Goal: Task Accomplishment & Management: Manage account settings

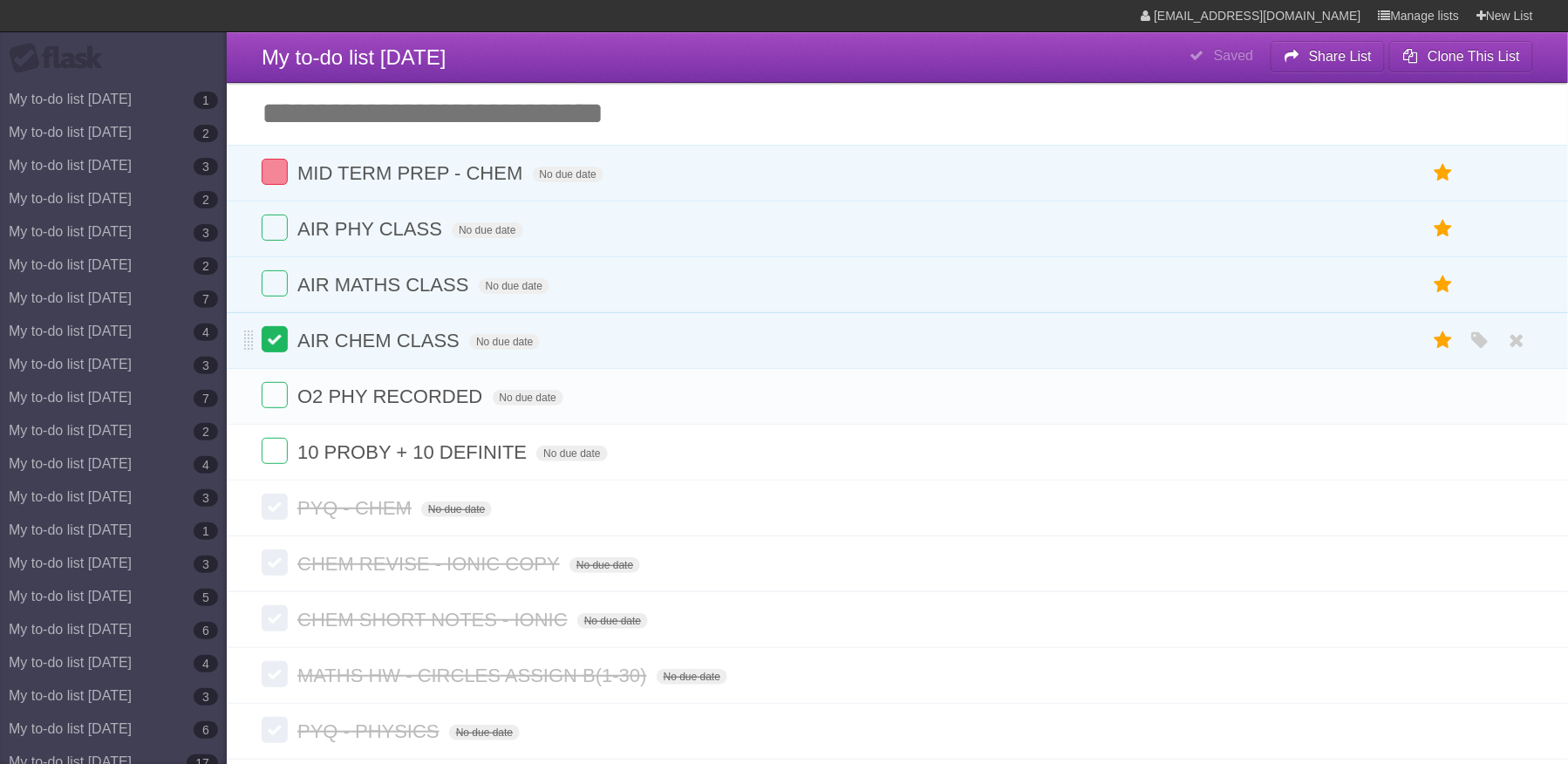
click at [274, 335] on label at bounding box center [274, 339] width 26 height 26
click at [433, 287] on span "AIR MATHS CLASS" at bounding box center [385, 285] width 176 height 22
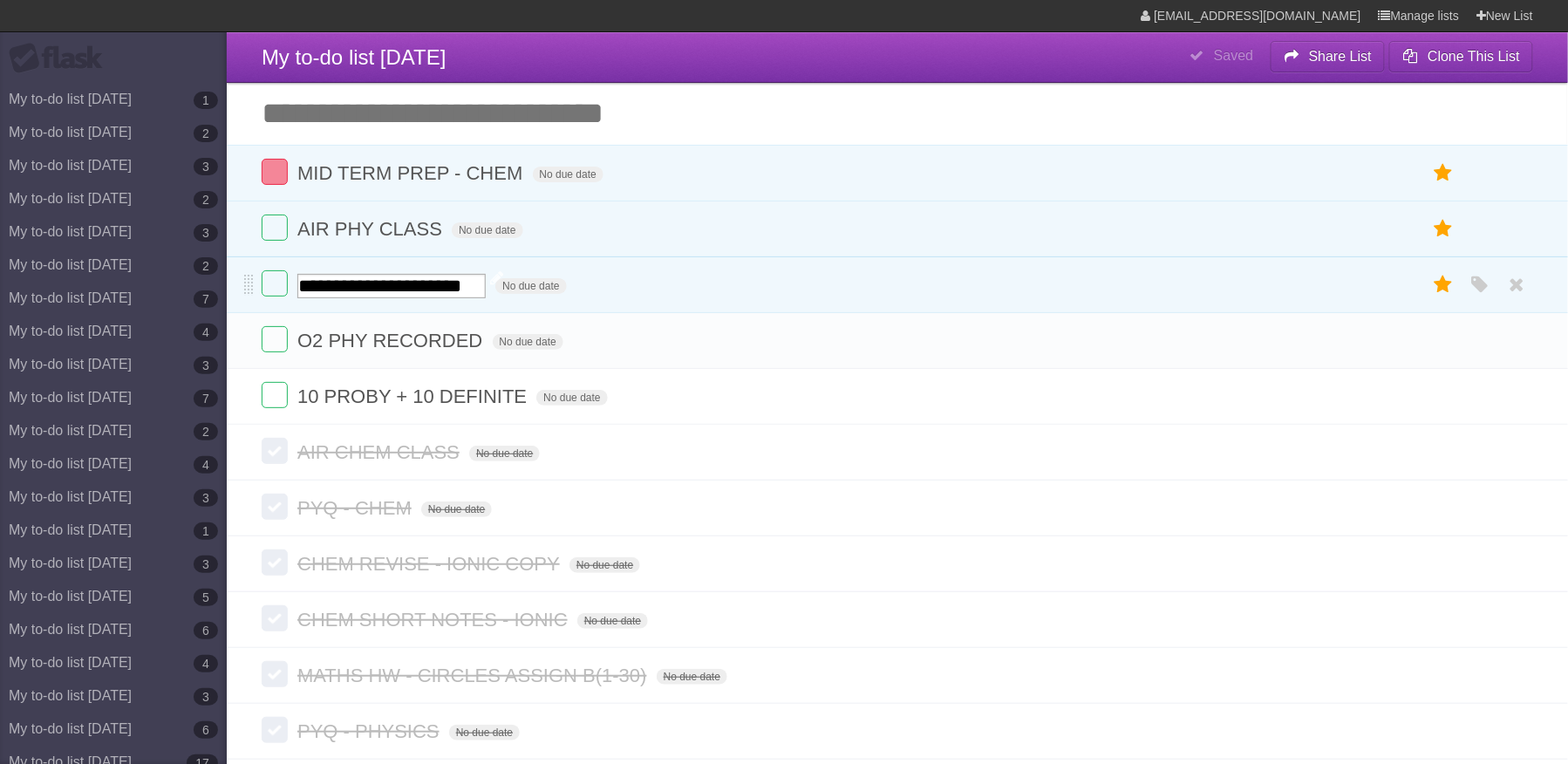
type input "**********"
click at [269, 291] on label at bounding box center [274, 283] width 26 height 26
click at [437, 224] on span "AIR PHY CLASS" at bounding box center [372, 229] width 149 height 22
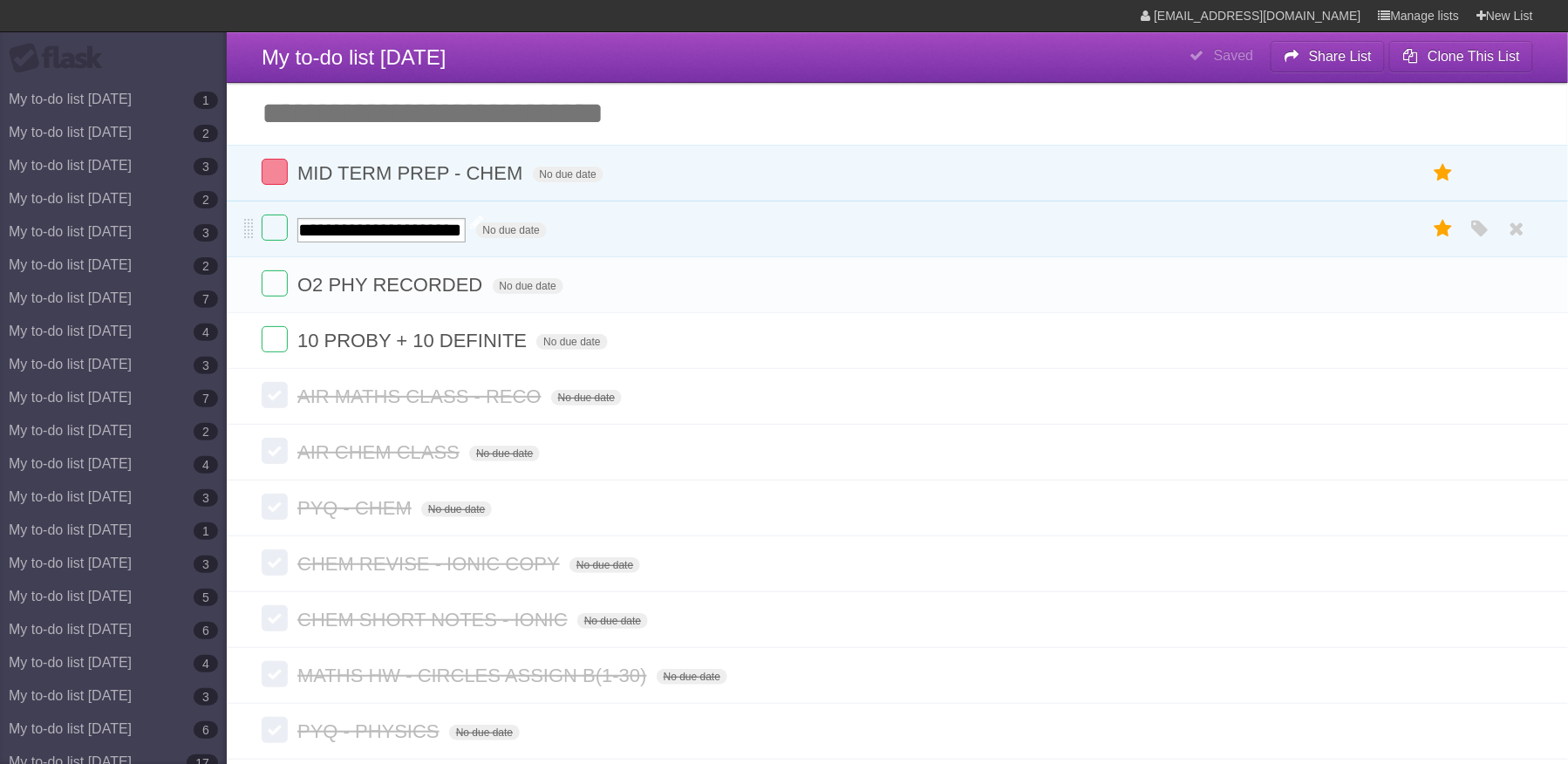
type input "**********"
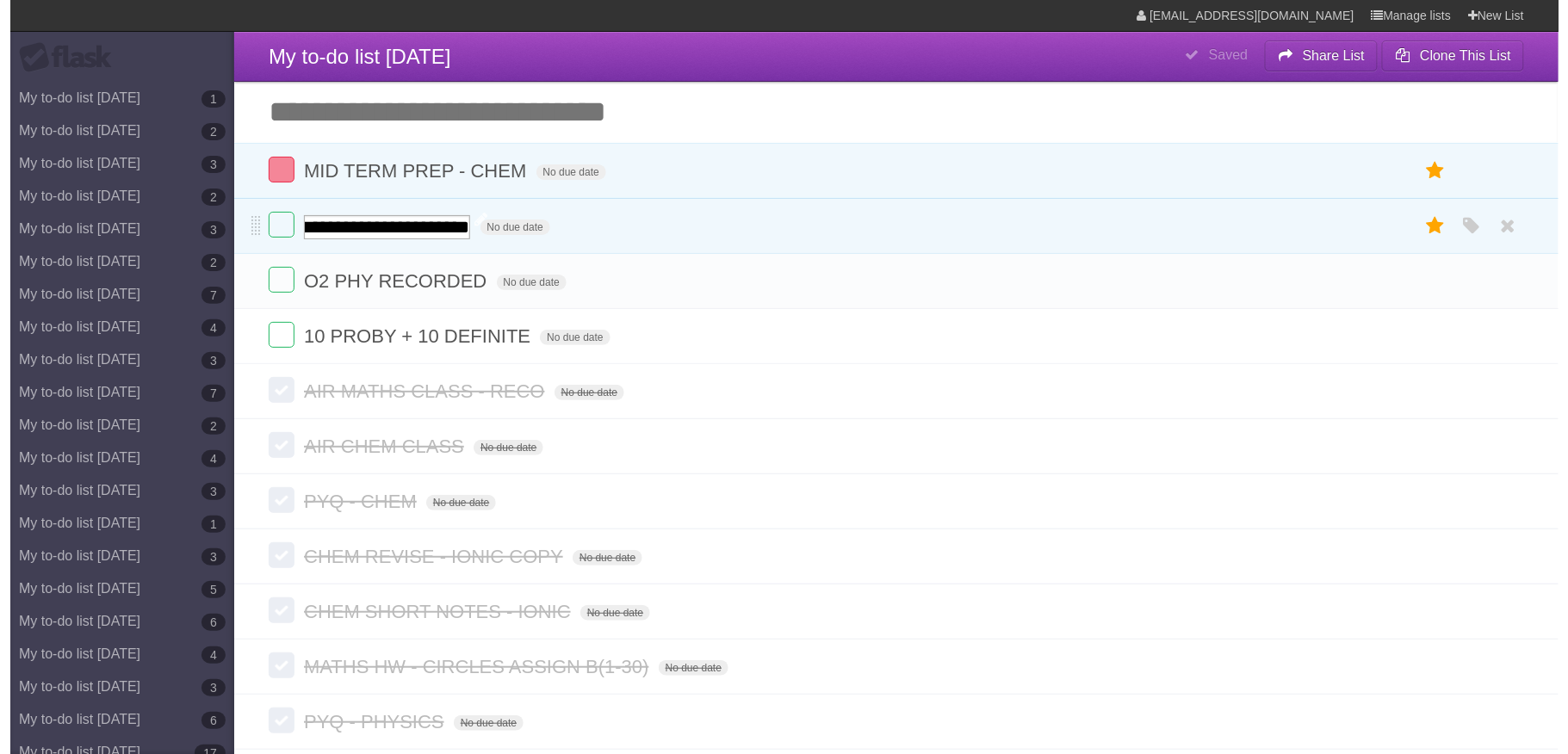
scroll to position [0, 67]
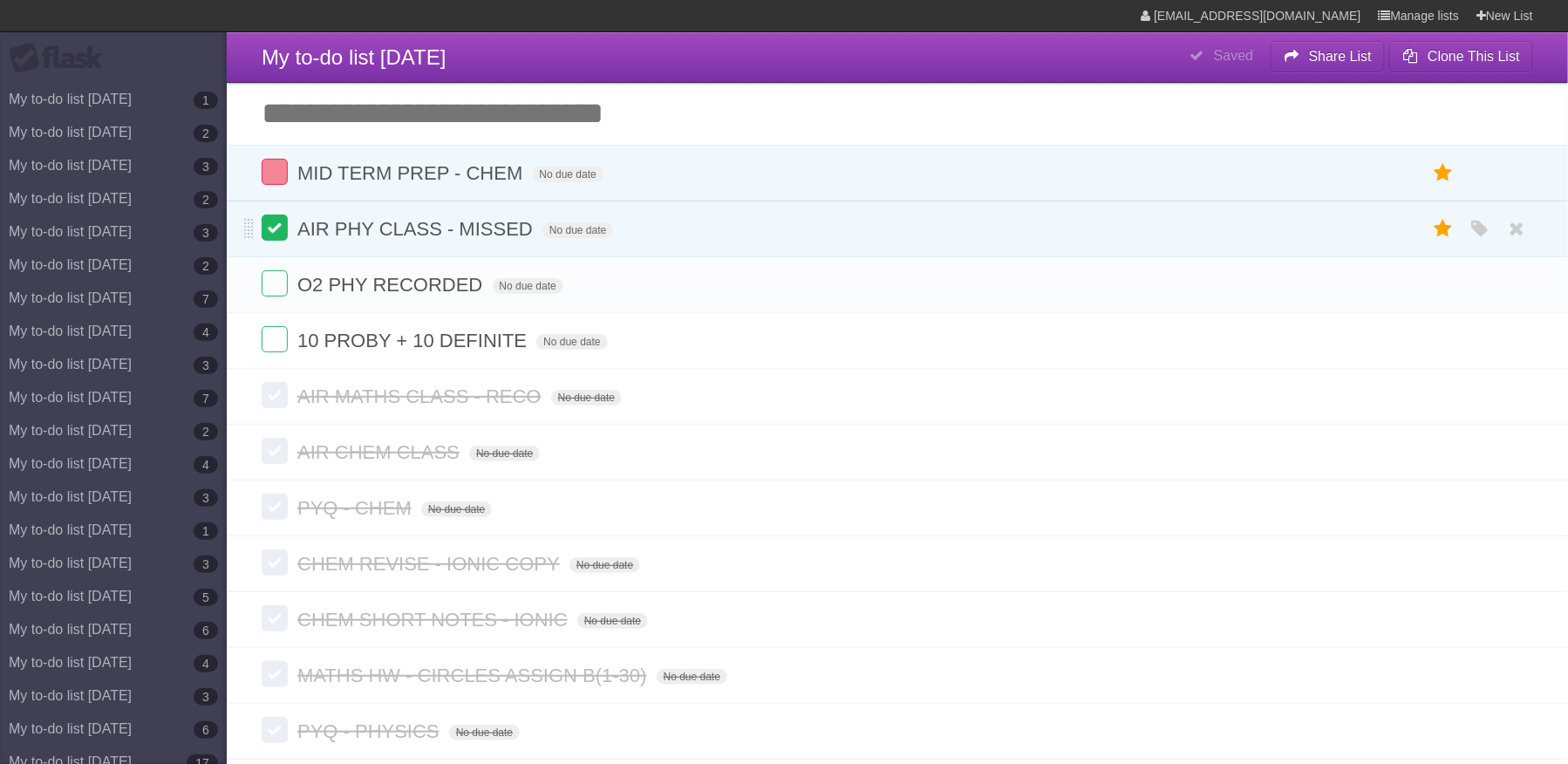
click at [276, 224] on label at bounding box center [274, 227] width 26 height 26
click at [1510, 287] on icon at bounding box center [1517, 285] width 25 height 28
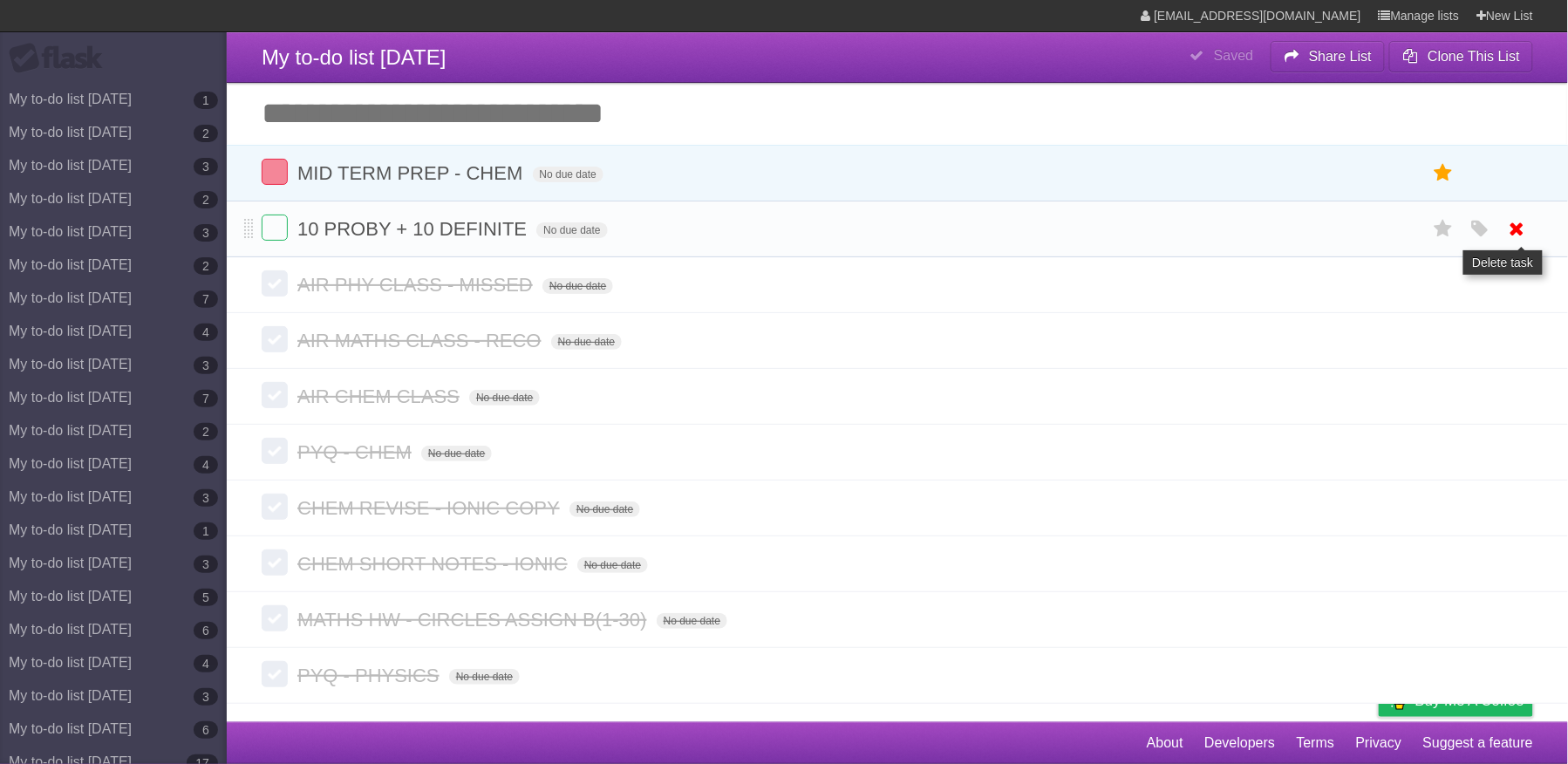
click at [1516, 243] on icon at bounding box center [1517, 229] width 25 height 28
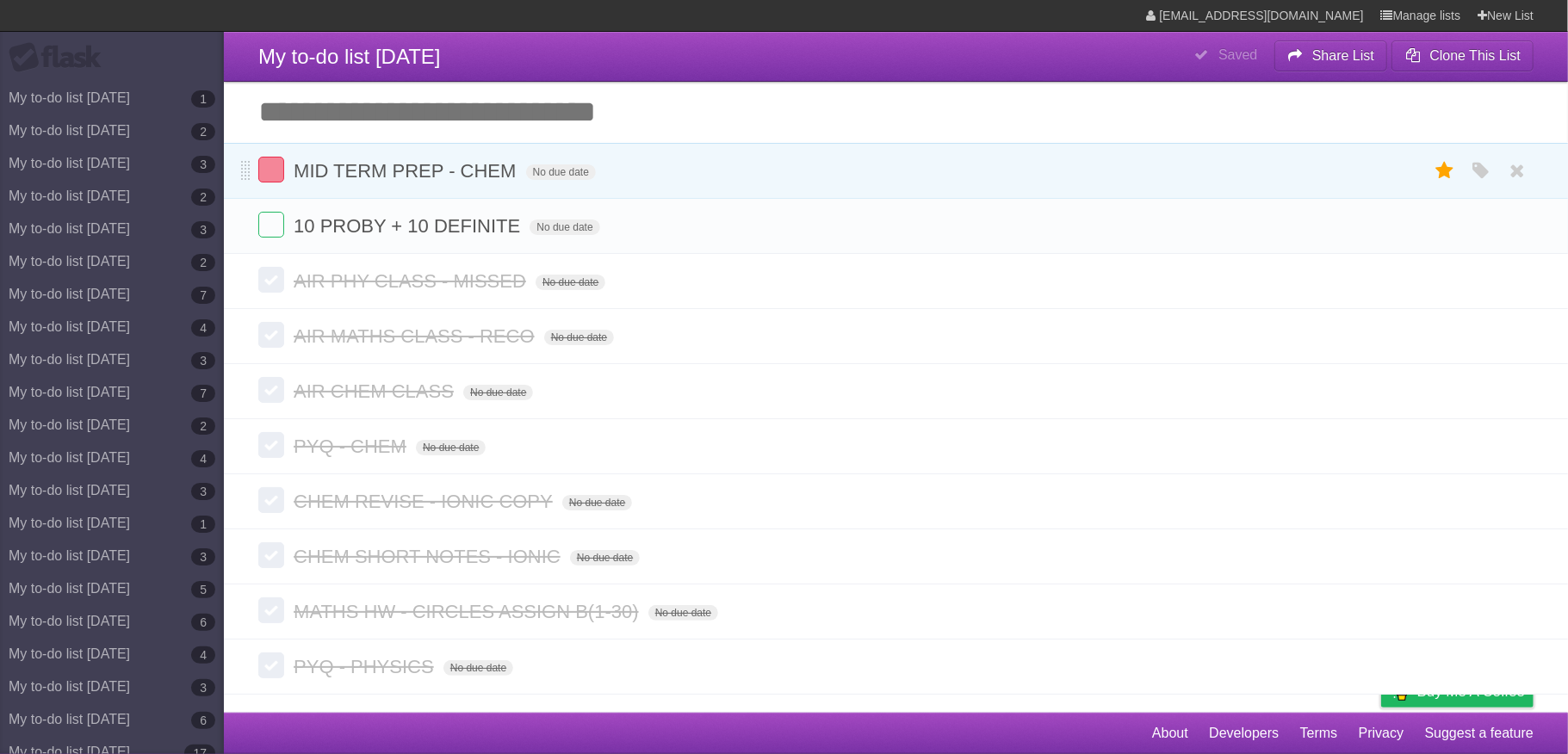
click at [272, 153] on li "MID TERM PREP - CHEM No due date White Red Blue Green Purple Orange" at bounding box center [896, 171] width 1344 height 56
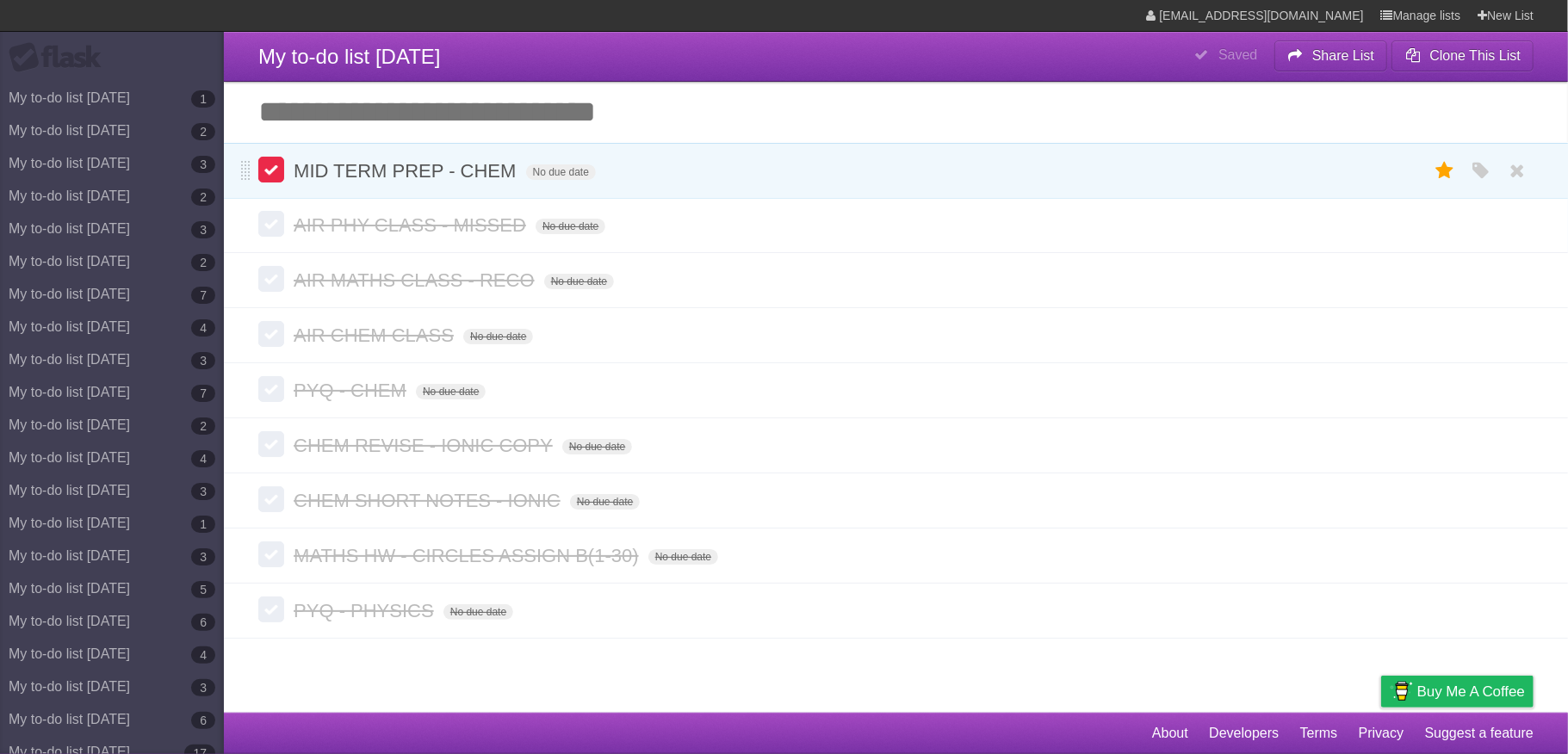
click at [269, 160] on label at bounding box center [271, 169] width 25 height 25
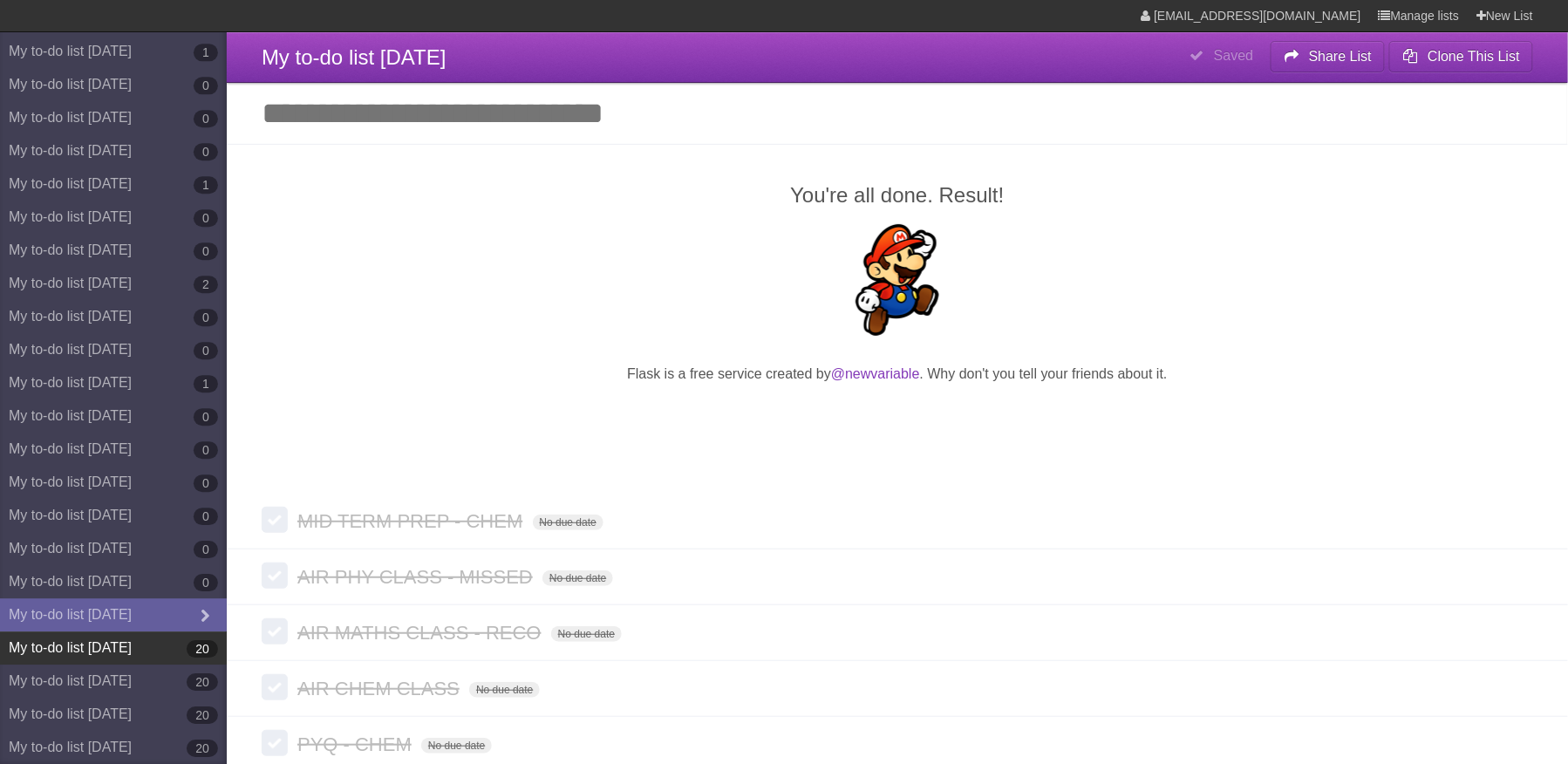
click at [150, 656] on link "My to-do list [DATE] 20" at bounding box center [114, 648] width 227 height 33
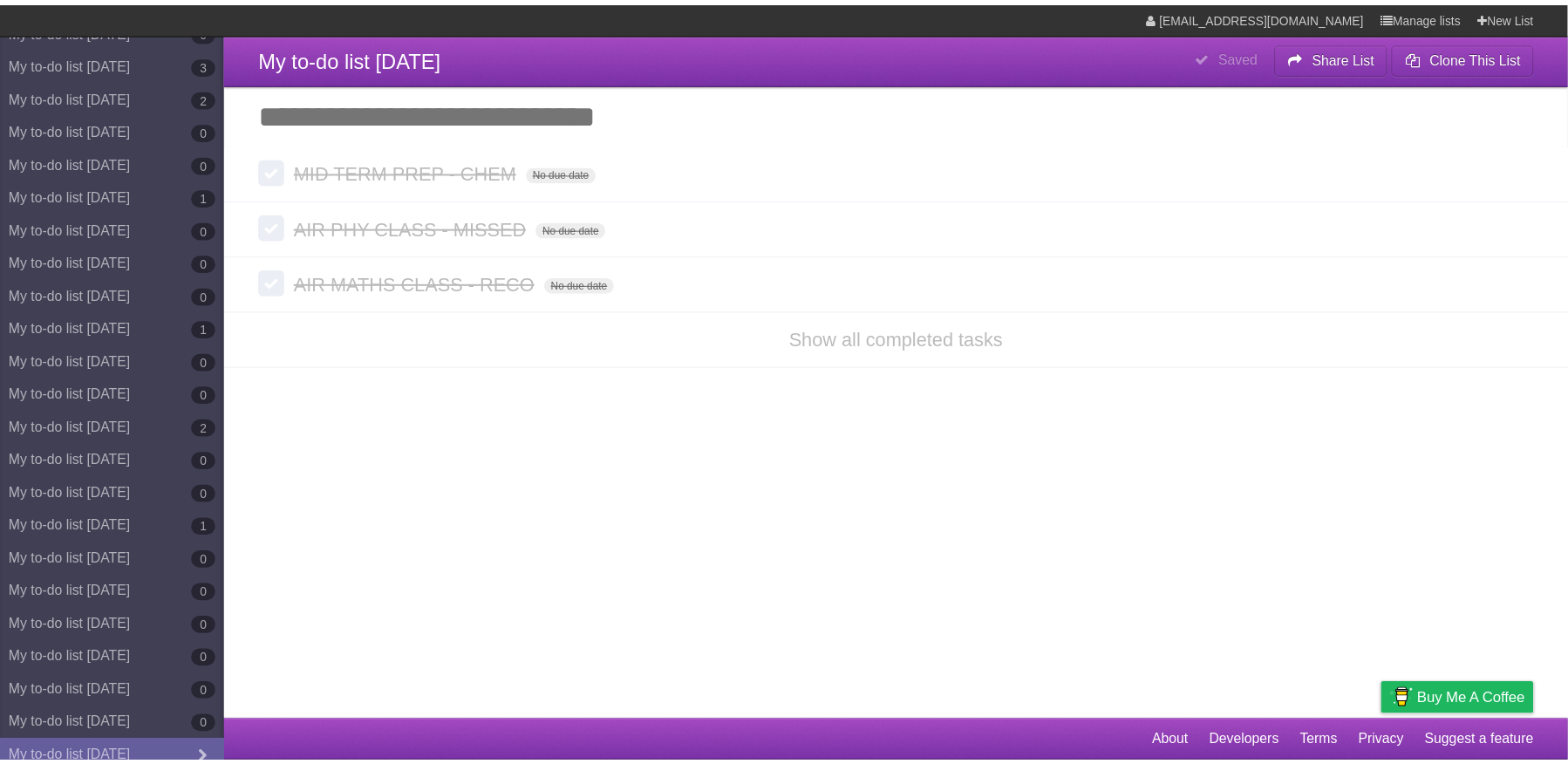
scroll to position [8761, 0]
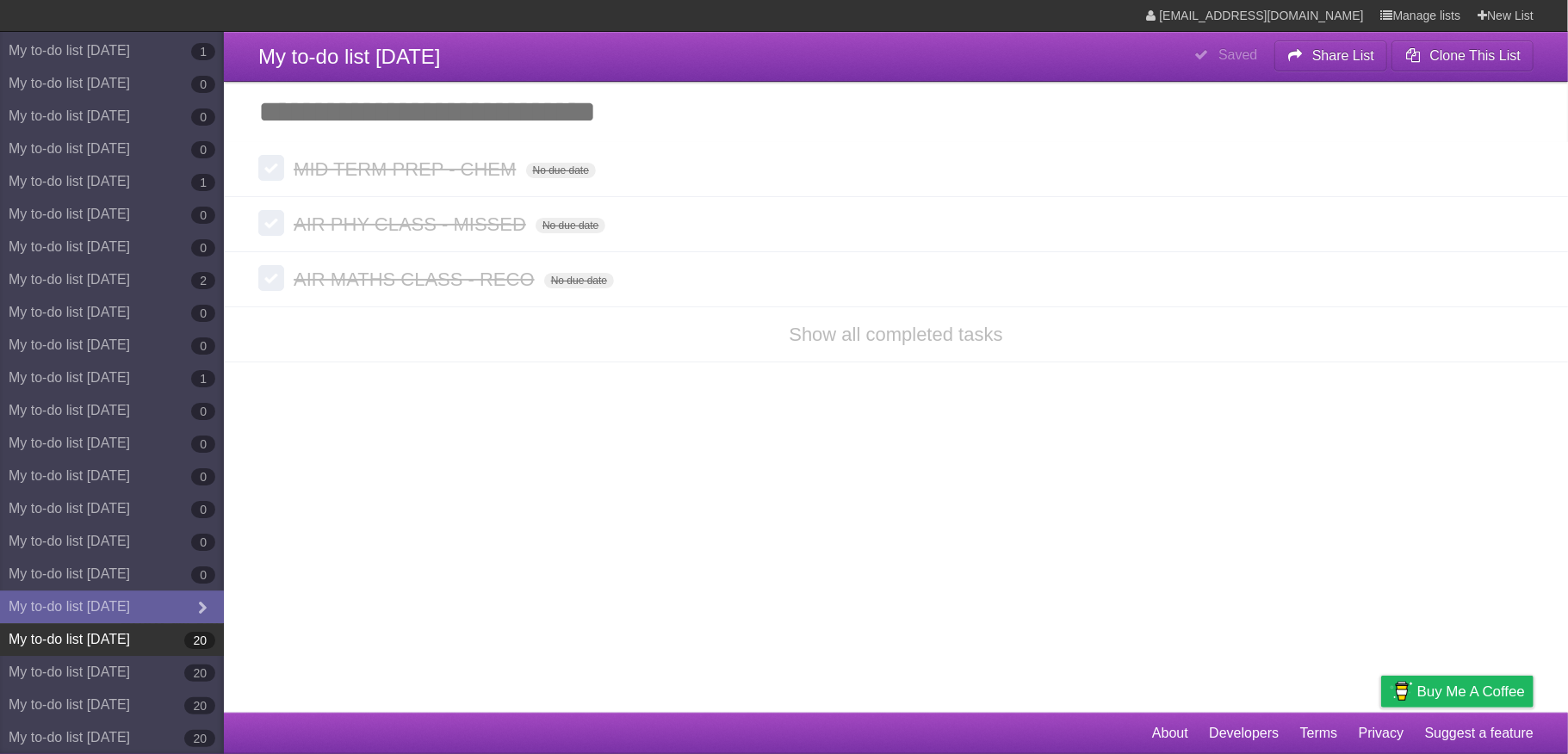
click at [159, 638] on link "My to-do list [DATE] 20" at bounding box center [112, 639] width 224 height 32
click at [531, 404] on article "**********" at bounding box center [784, 356] width 1568 height 713
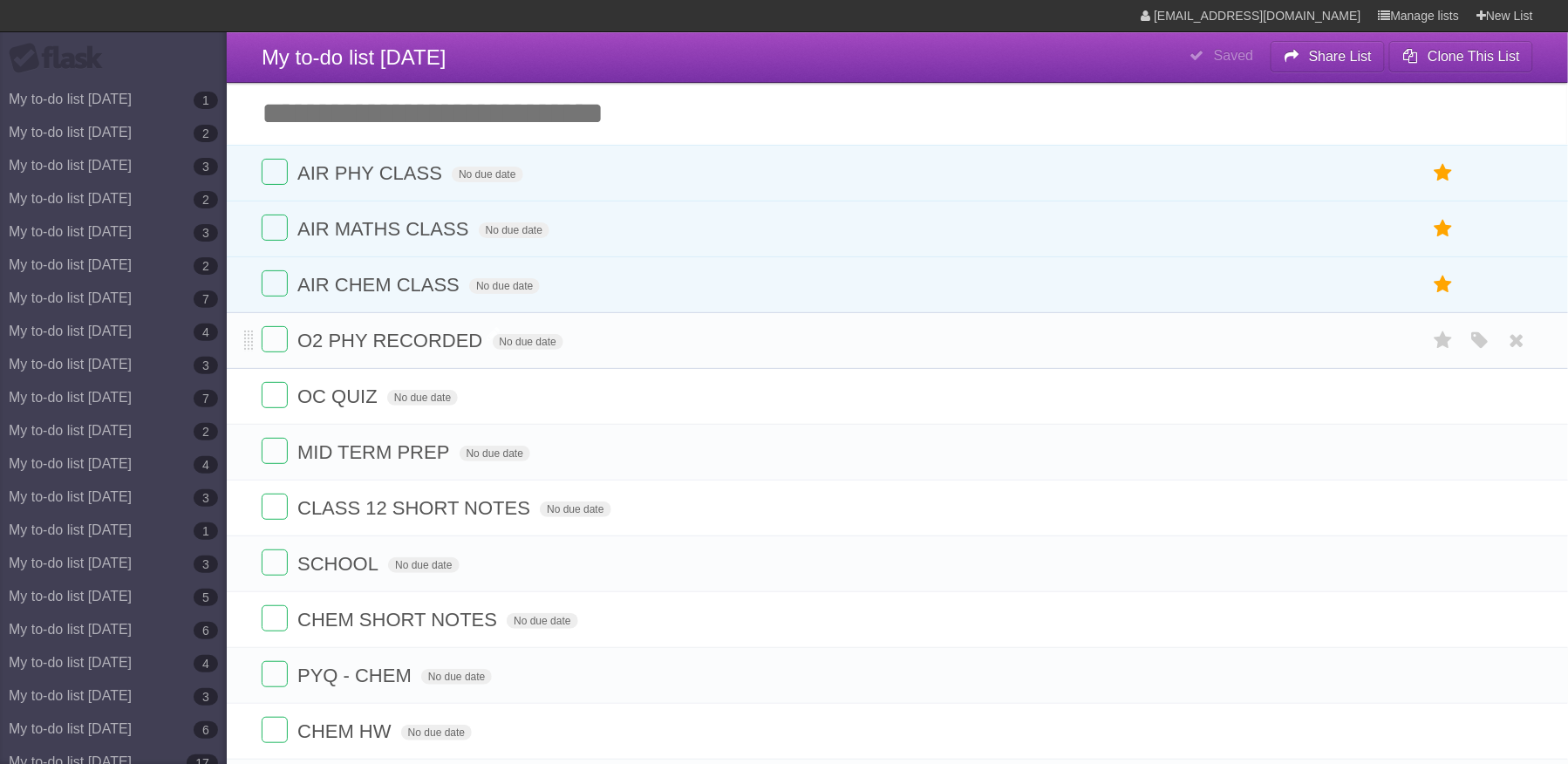
click at [392, 343] on span "O2 PHY RECORDED" at bounding box center [391, 341] width 189 height 22
type input "**********"
click at [1510, 401] on icon at bounding box center [1517, 397] width 25 height 28
click at [1525, 523] on icon at bounding box center [1517, 508] width 25 height 28
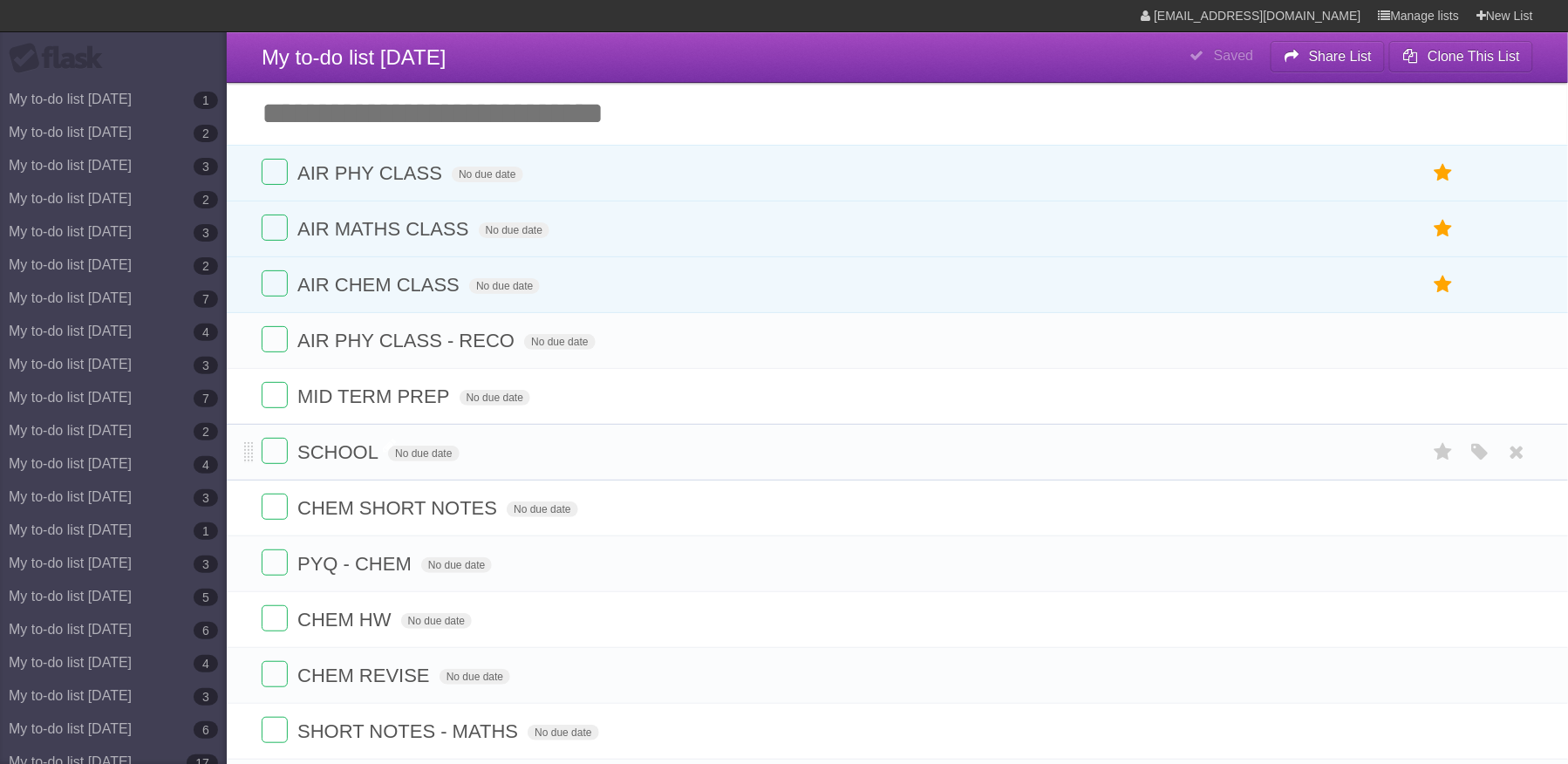
click at [366, 452] on span "SCHOOL" at bounding box center [340, 452] width 85 height 22
type input "**********"
click at [1517, 513] on icon at bounding box center [1517, 508] width 25 height 28
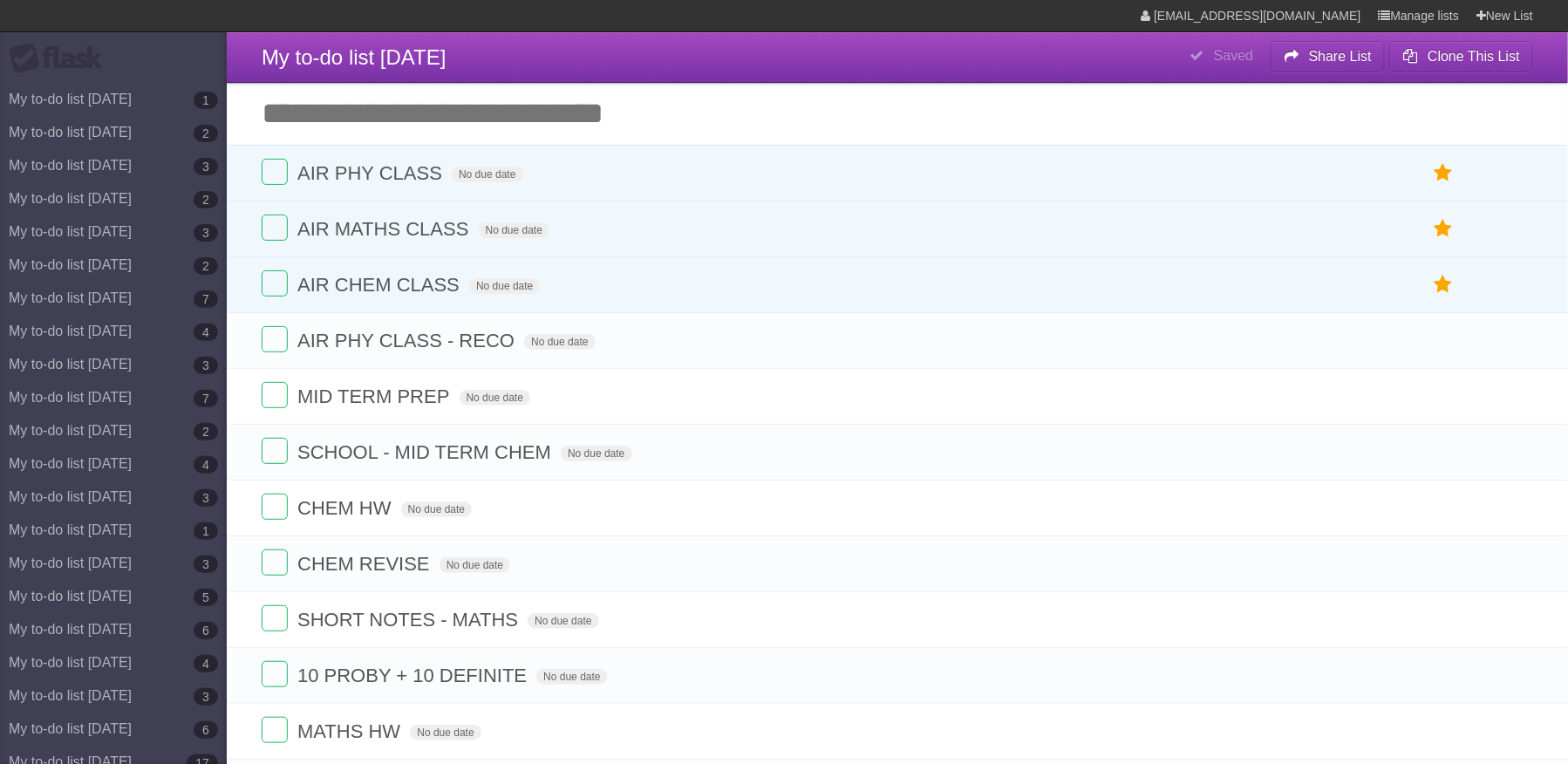
click at [1517, 513] on icon at bounding box center [1517, 508] width 25 height 28
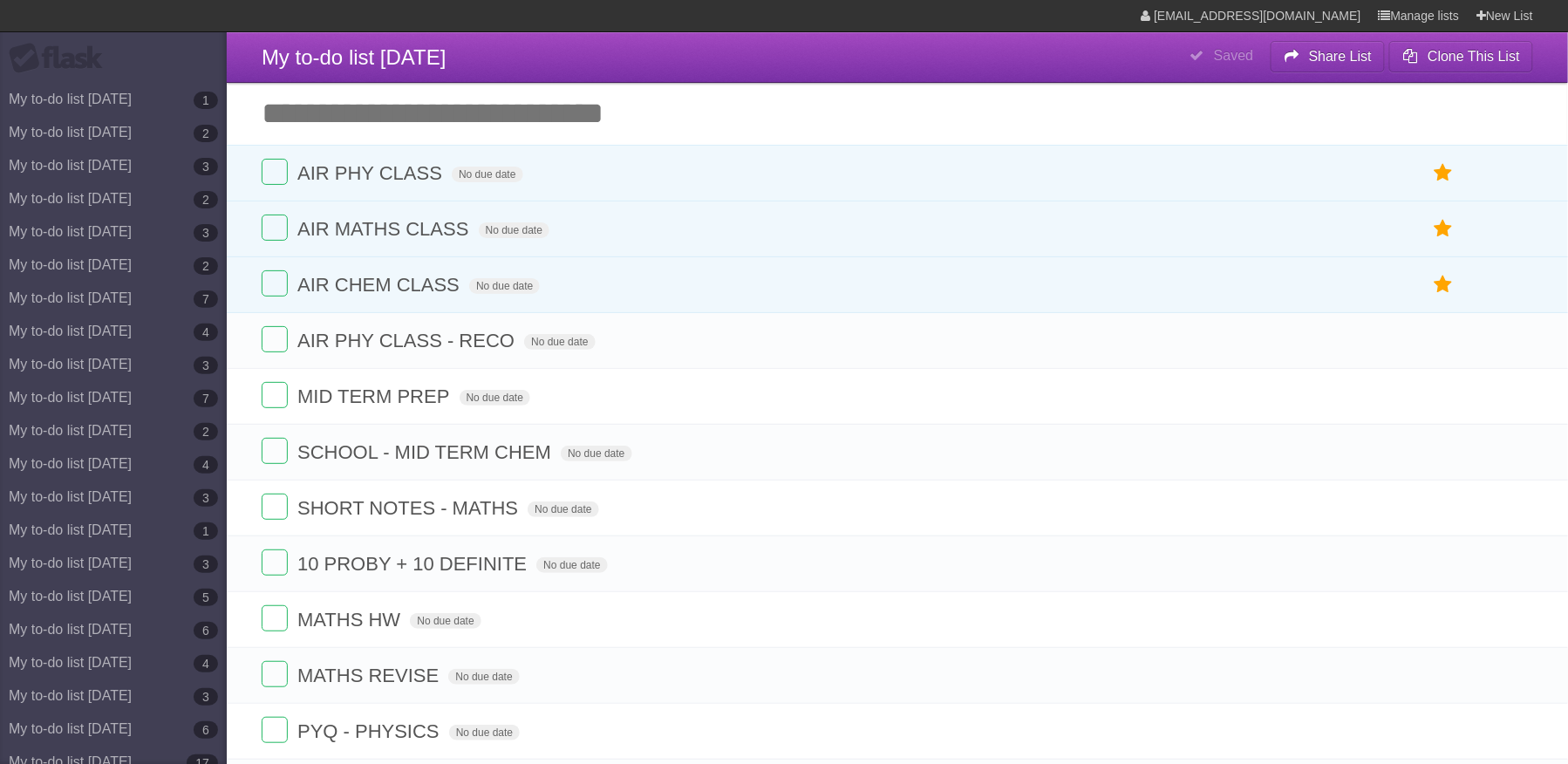
click at [1517, 513] on icon at bounding box center [1517, 508] width 25 height 28
click at [396, 518] on span "MATHS HW" at bounding box center [351, 508] width 107 height 22
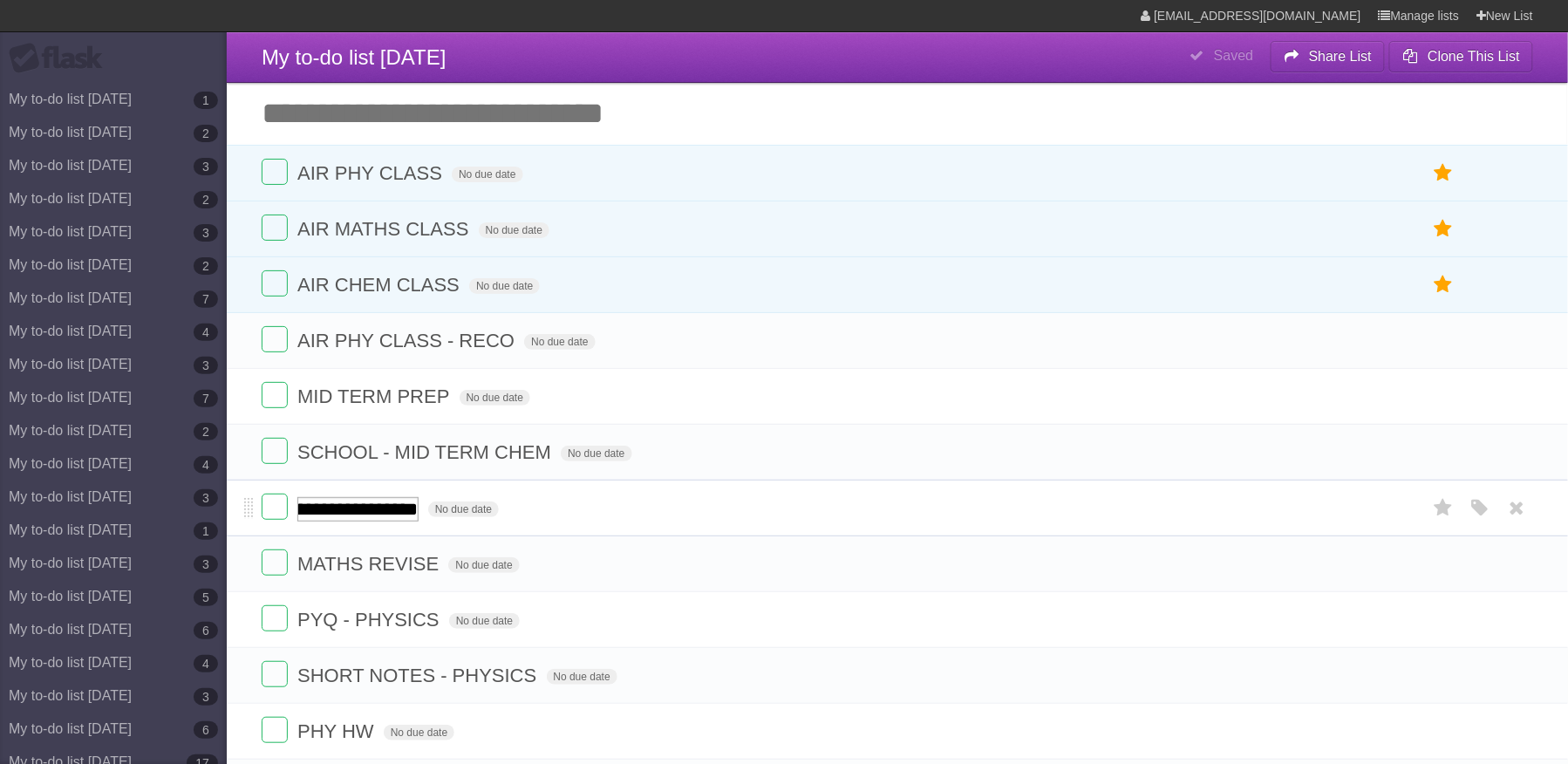
scroll to position [0, 127]
type input "**********"
click at [471, 518] on span "MATHS HW - CIRCLES ASSIGN B(1-30)" at bounding box center [474, 508] width 354 height 22
type input "**********"
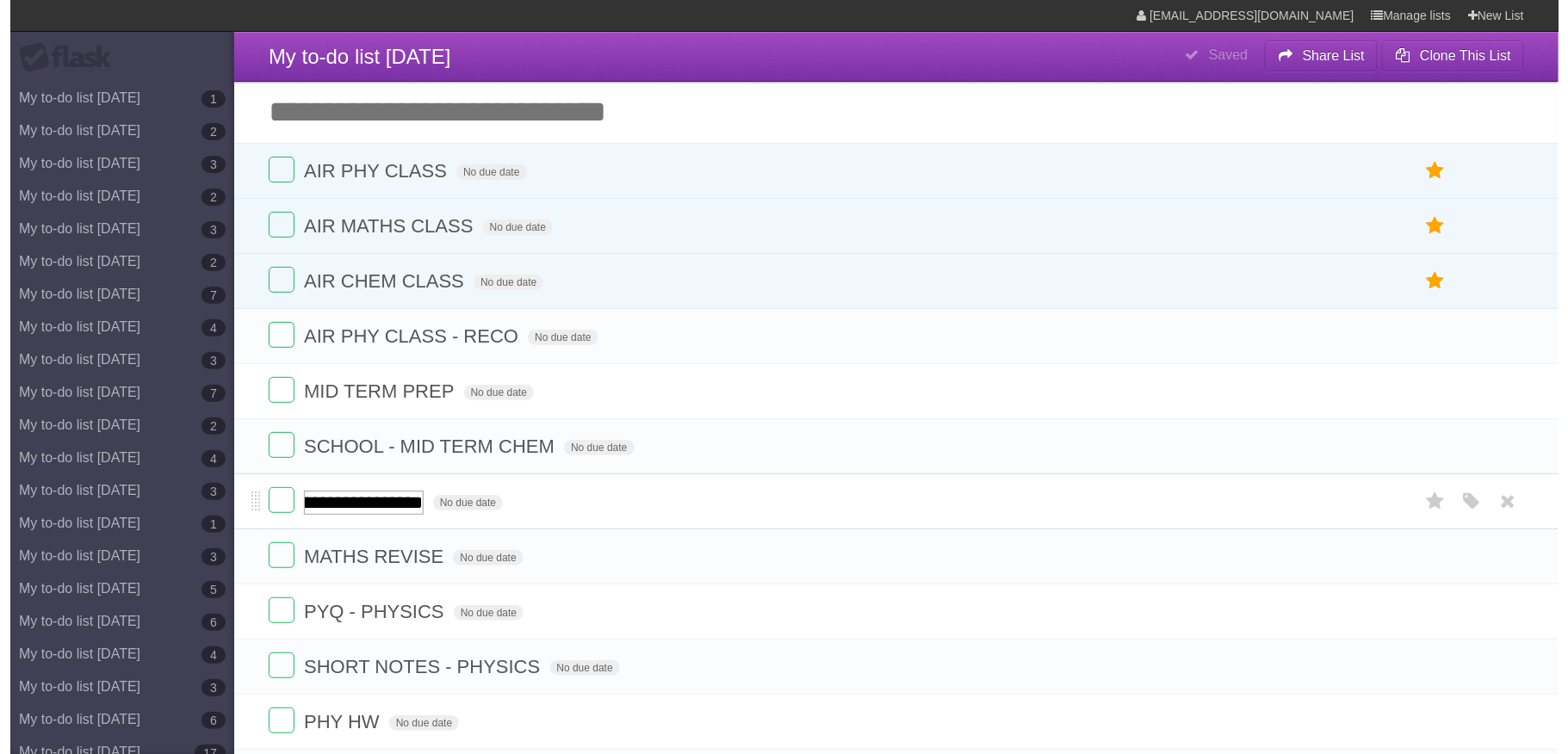
scroll to position [0, 237]
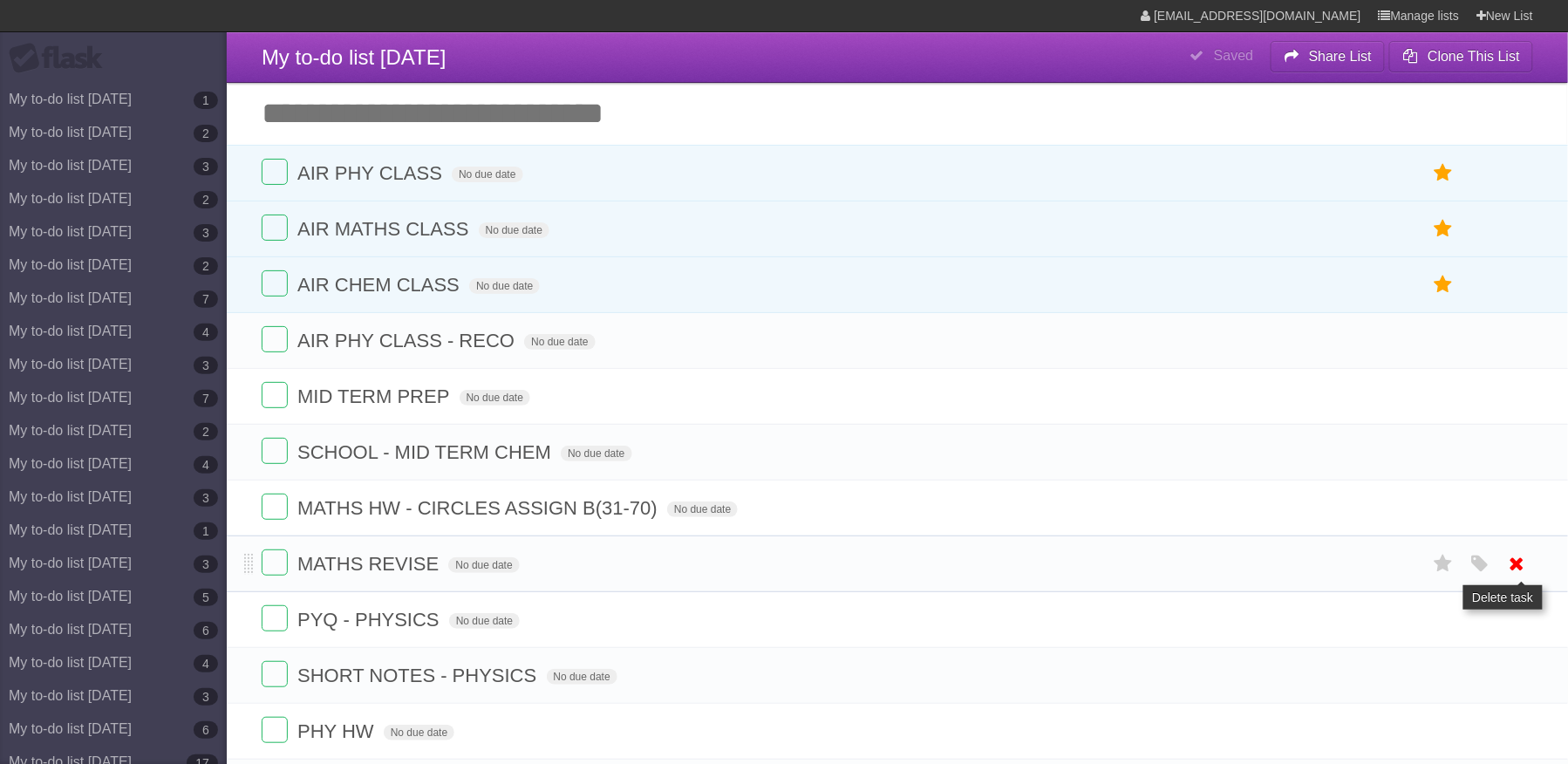
click at [1509, 571] on icon at bounding box center [1517, 563] width 25 height 28
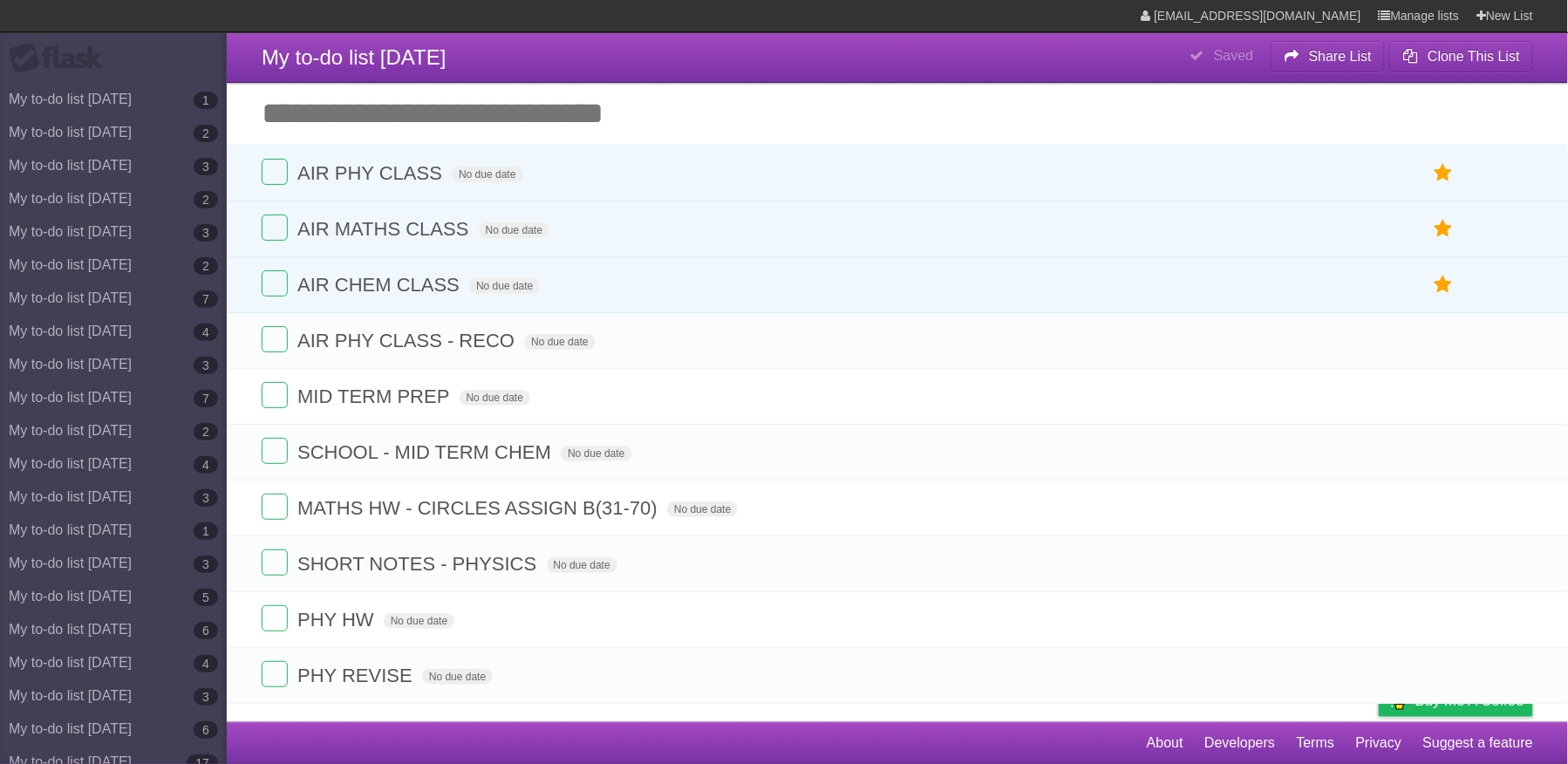
click at [1509, 571] on icon at bounding box center [1517, 563] width 25 height 28
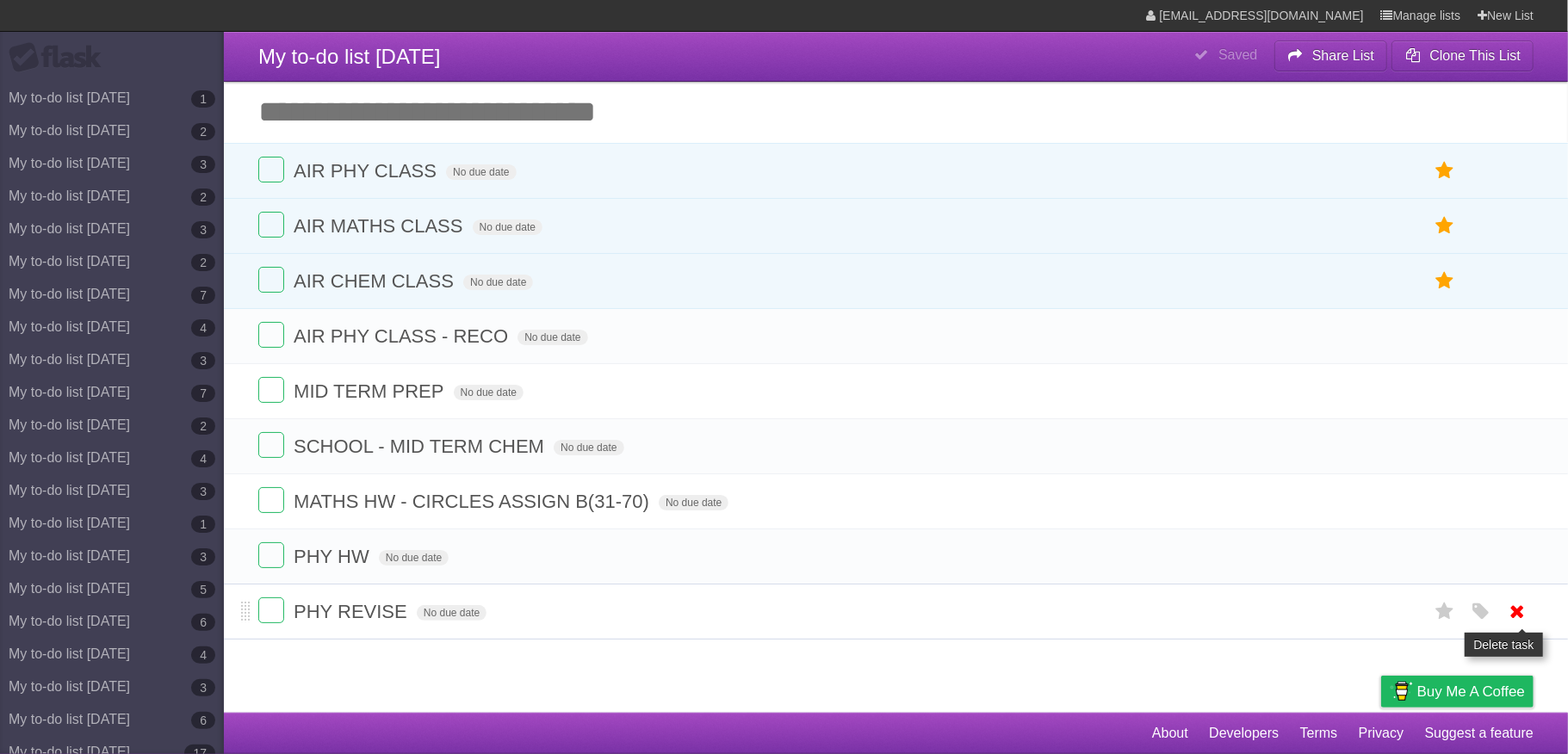
click at [1522, 618] on icon at bounding box center [1518, 611] width 25 height 28
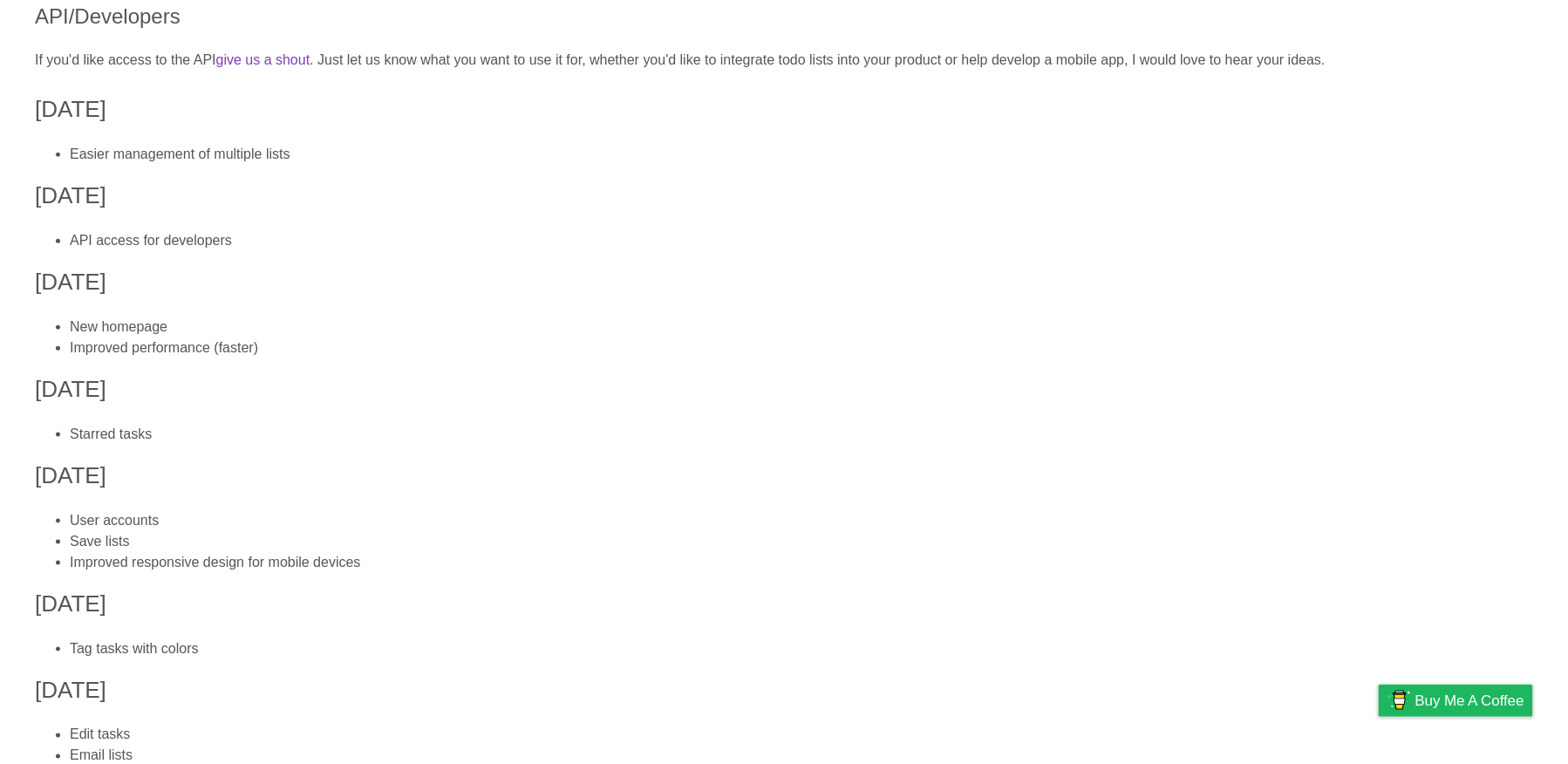
scroll to position [452, 0]
click at [1127, 440] on li "Starred tasks" at bounding box center [801, 435] width 1463 height 21
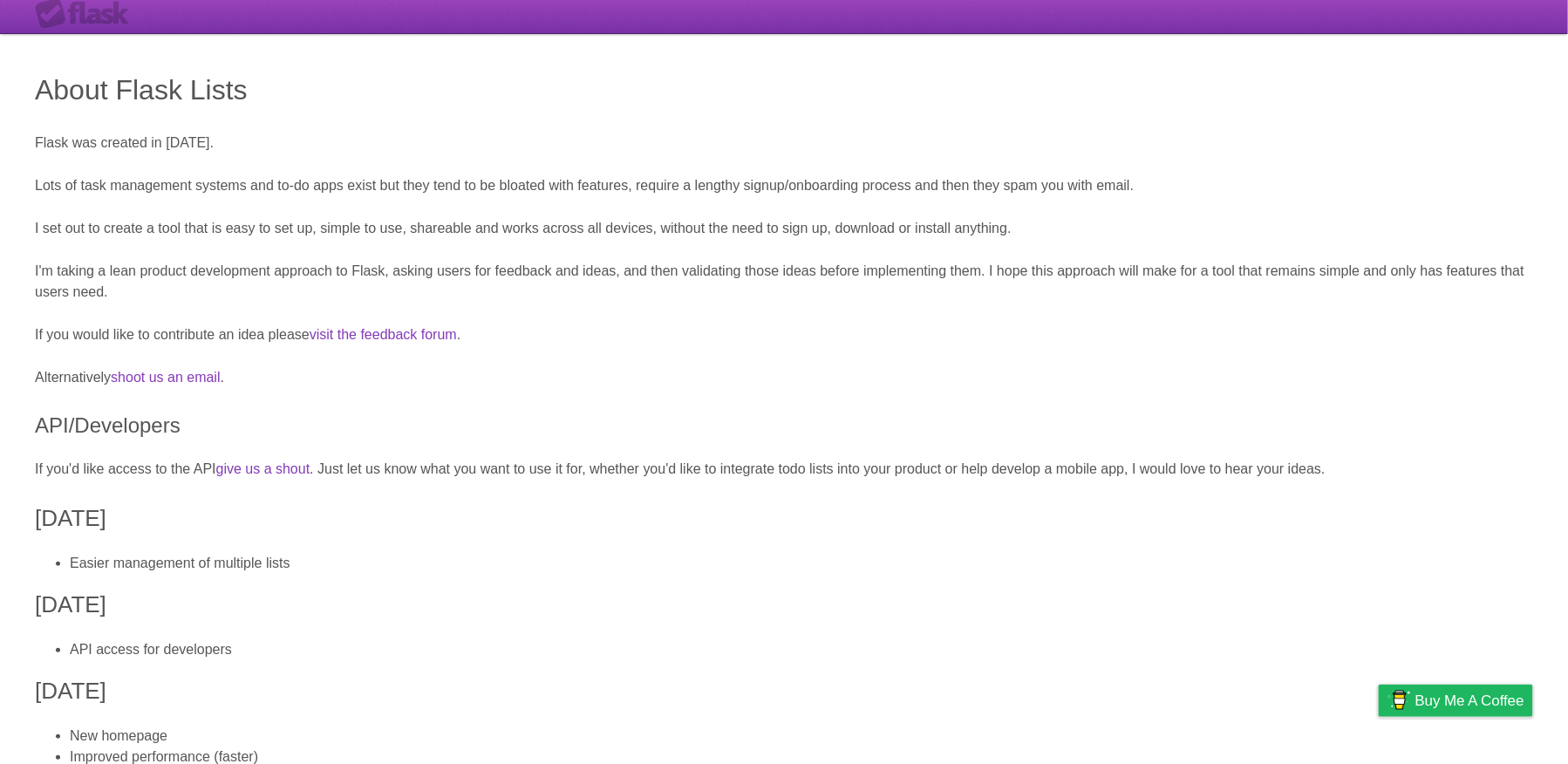
scroll to position [35, 0]
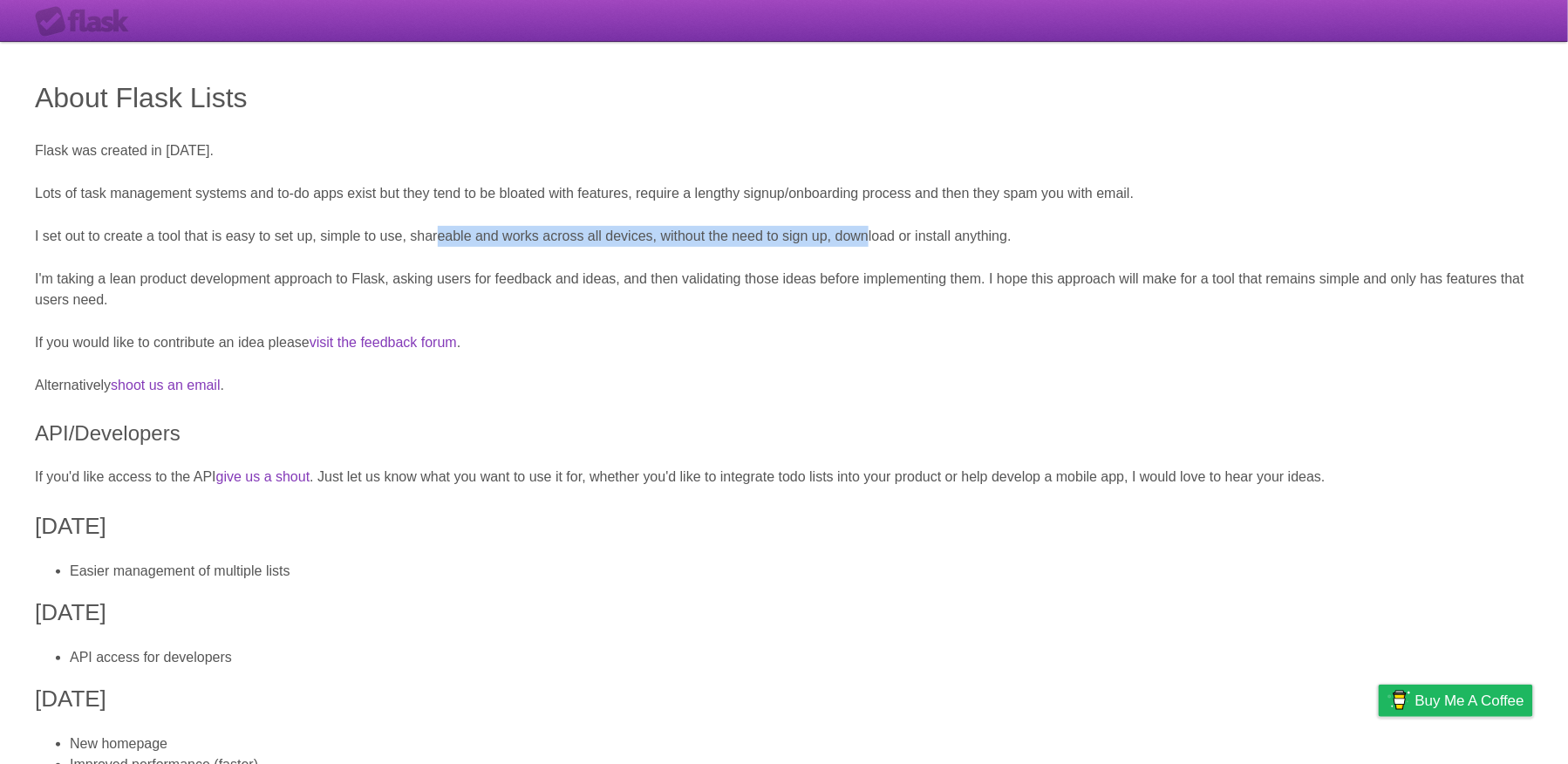
drag, startPoint x: 439, startPoint y: 234, endPoint x: 869, endPoint y: 244, distance: 430.1
click at [869, 244] on p "I set out to create a tool that is easy to set up, simple to use, shareable and…" at bounding box center [784, 237] width 1499 height 21
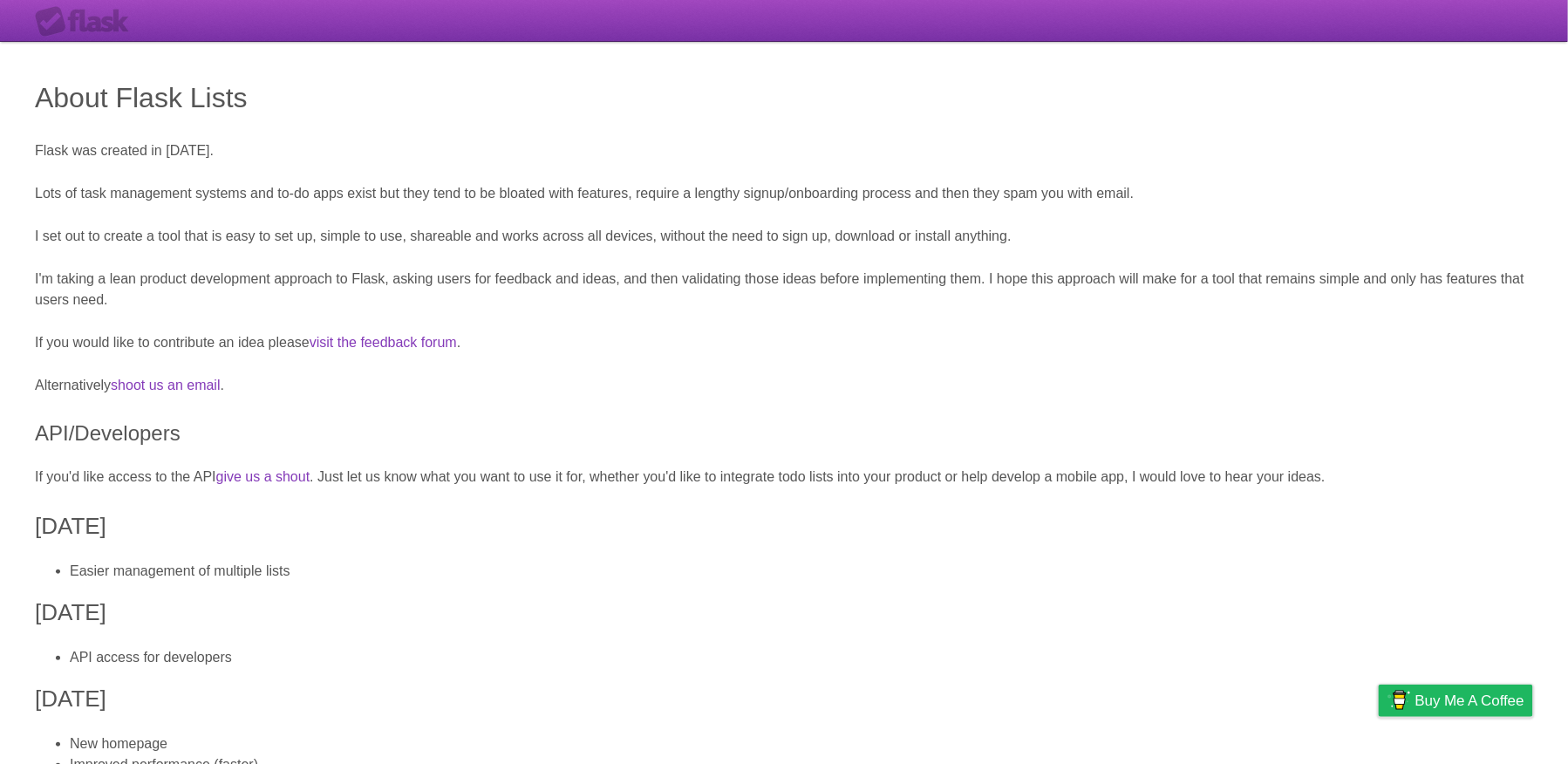
click at [653, 391] on p "Alternatively shoot us an email ." at bounding box center [784, 386] width 1499 height 21
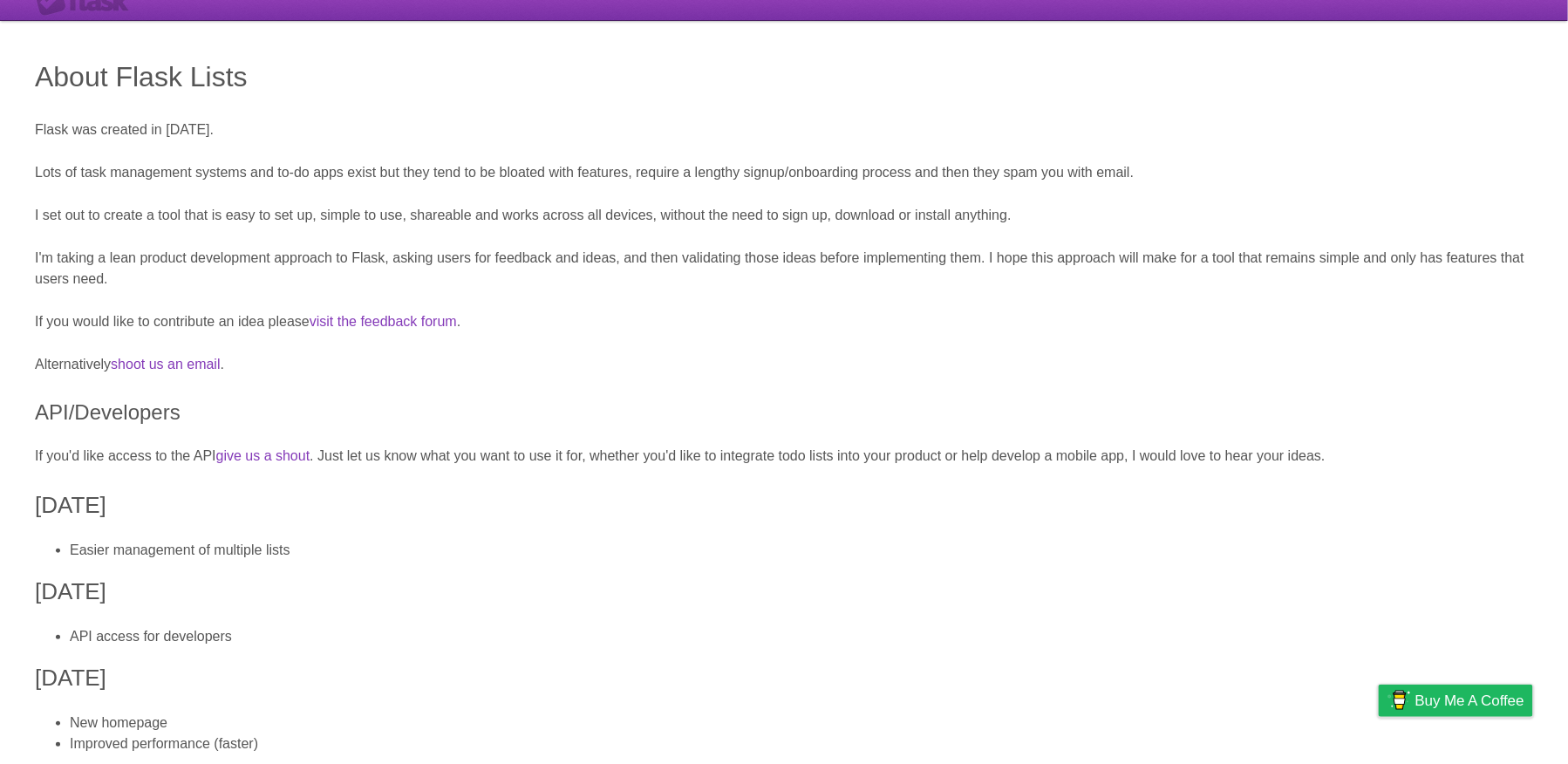
scroll to position [0, 0]
